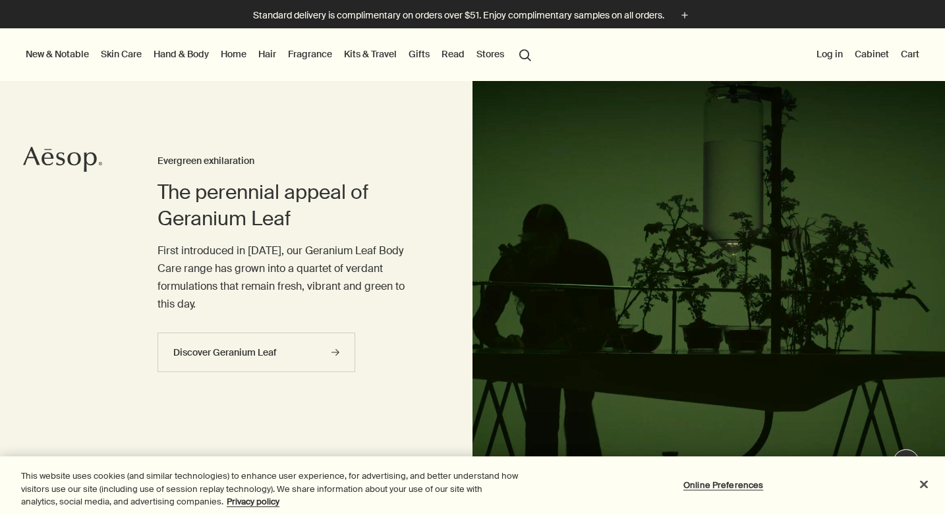
click at [316, 55] on link "Fragrance" at bounding box center [309, 53] width 49 height 17
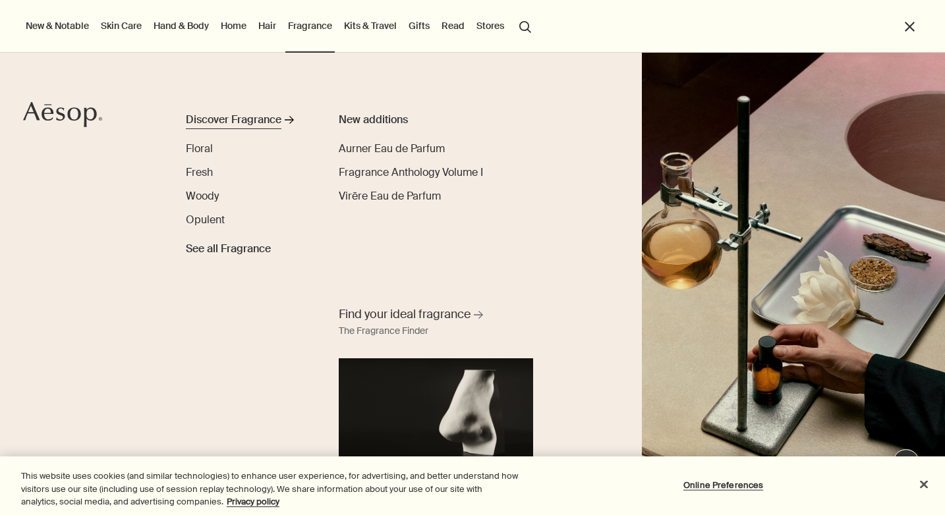
click at [234, 119] on div "Discover Fragrance" at bounding box center [234, 120] width 96 height 16
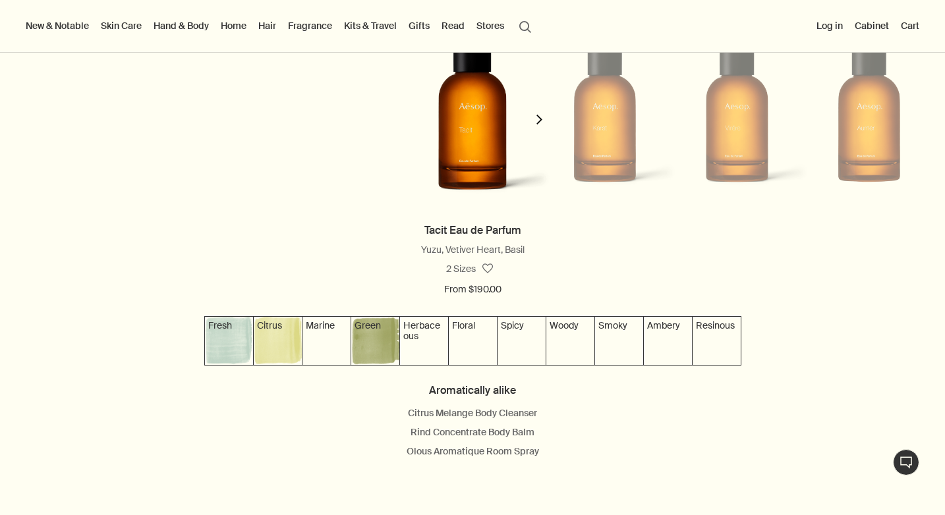
scroll to position [1223, 0]
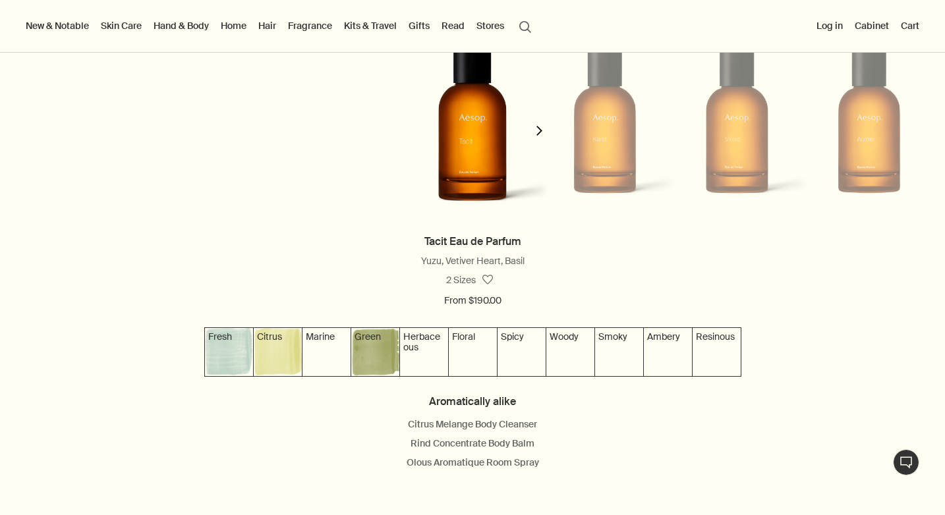
click at [533, 119] on button "chevron" at bounding box center [539, 122] width 26 height 219
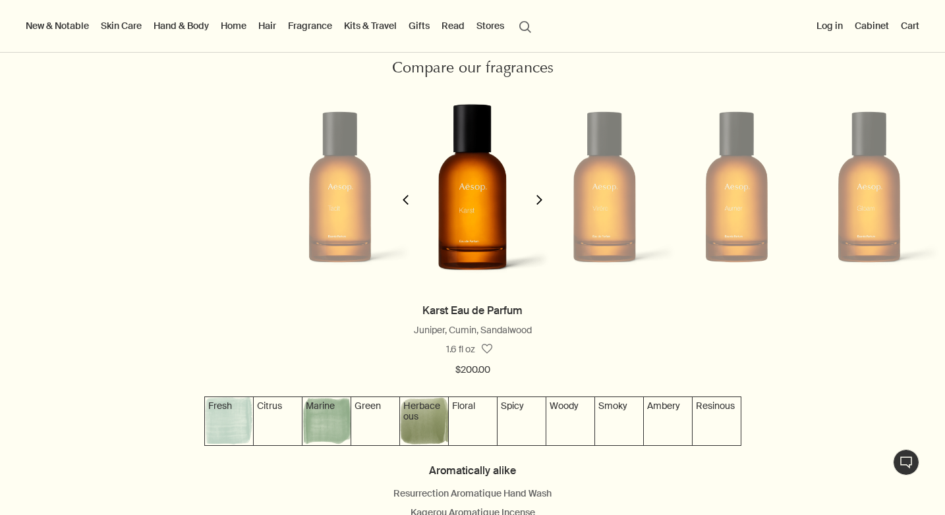
scroll to position [1155, 0]
click at [545, 196] on button "chevron" at bounding box center [539, 191] width 26 height 219
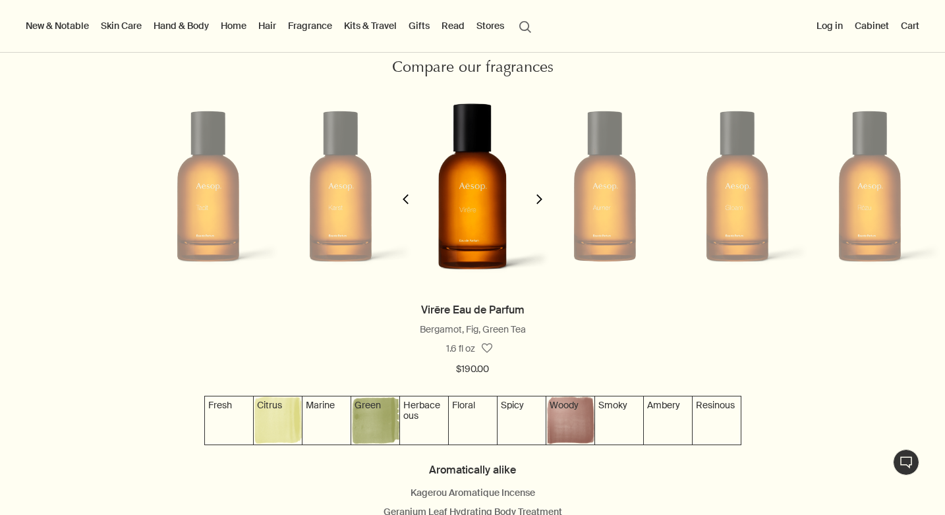
click at [545, 196] on button "chevron" at bounding box center [539, 191] width 26 height 219
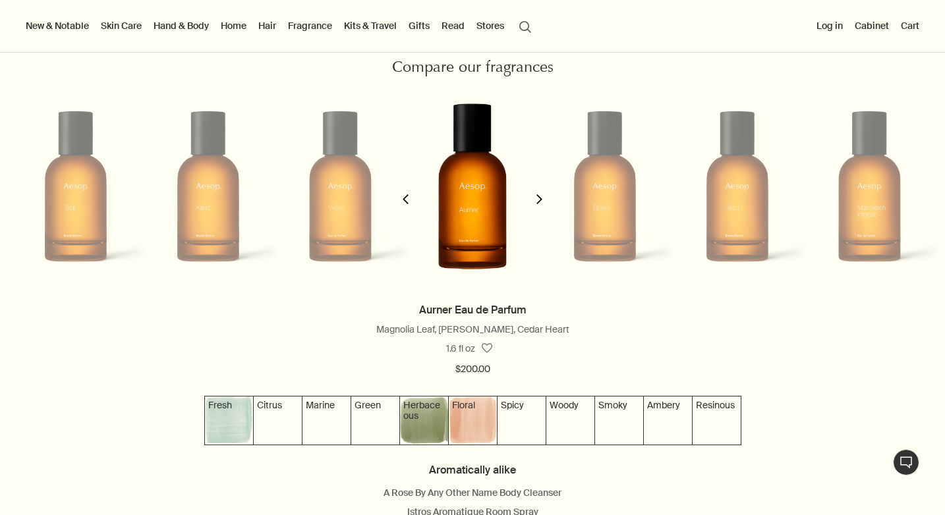
click at [546, 196] on button "chevron" at bounding box center [539, 191] width 26 height 219
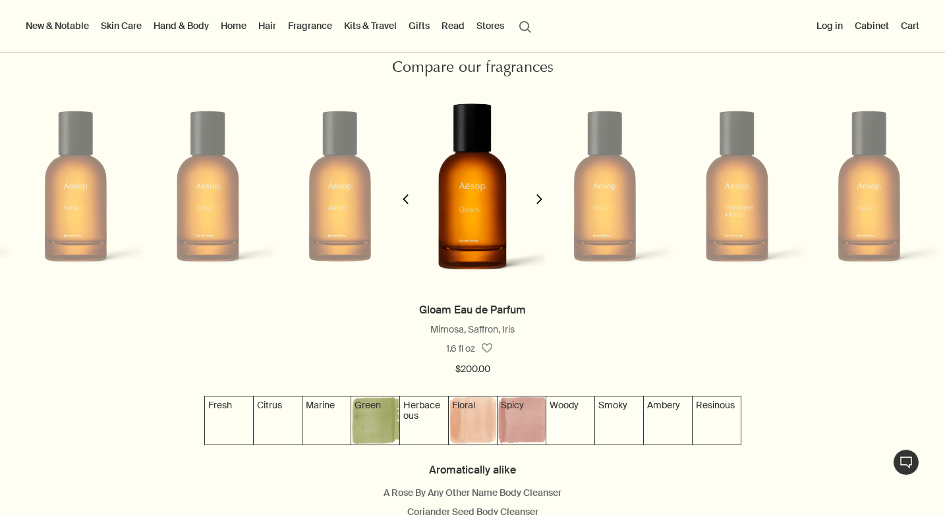
click at [546, 196] on button "chevron" at bounding box center [539, 191] width 26 height 219
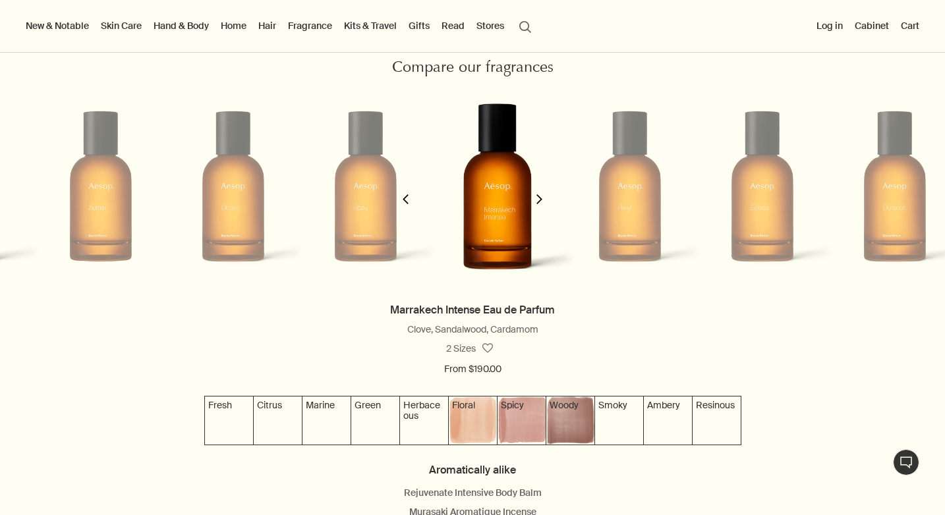
scroll to position [0, 793]
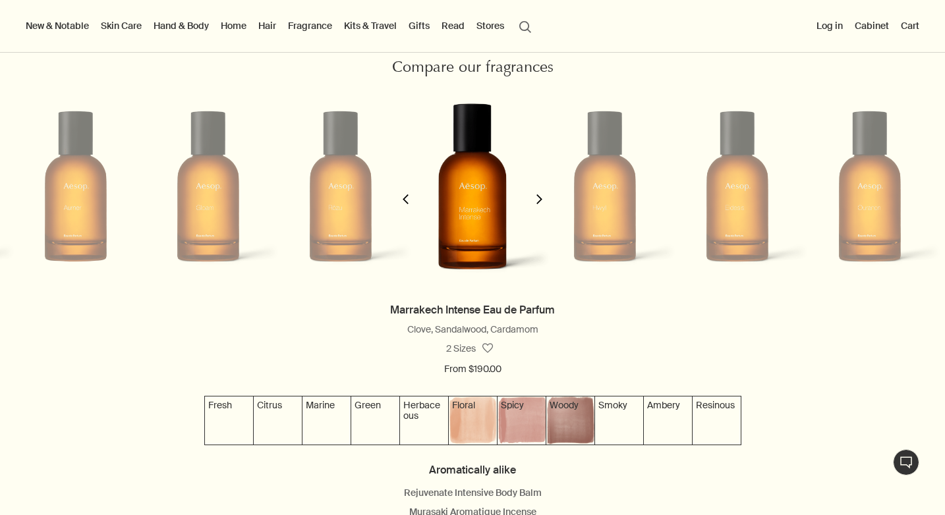
click at [401, 198] on icon "chevron" at bounding box center [406, 199] width 10 height 10
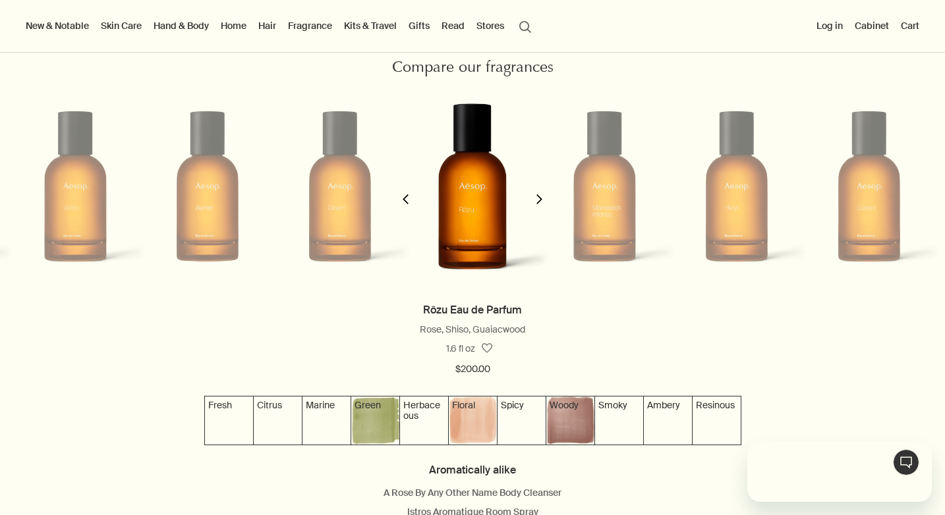
scroll to position [0, 0]
